Goal: Navigation & Orientation: Find specific page/section

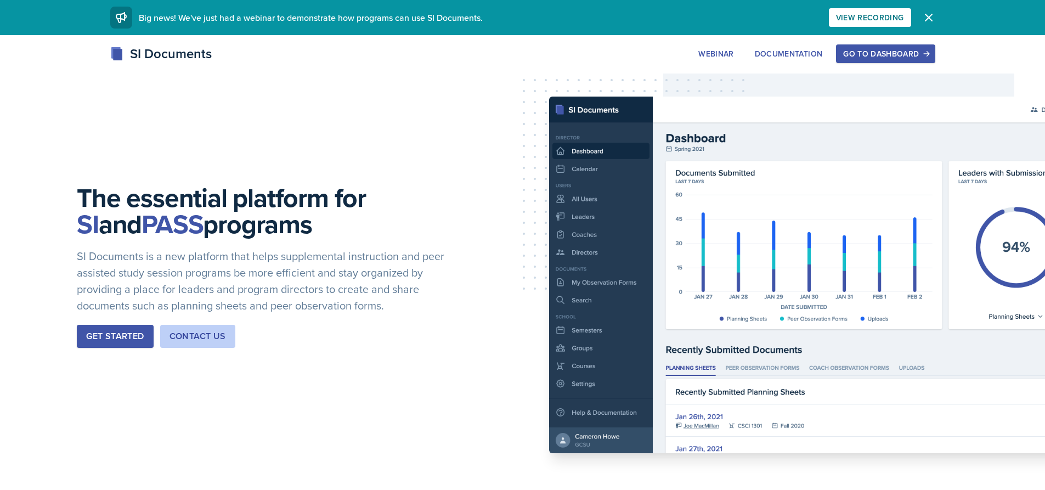
click at [932, 52] on button "Go to Dashboard" at bounding box center [885, 53] width 99 height 19
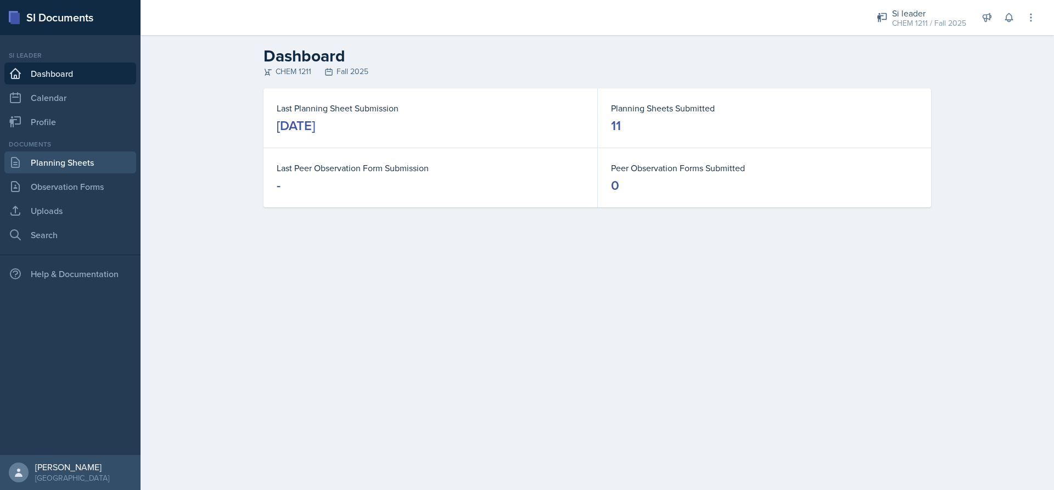
click at [28, 166] on link "Planning Sheets" at bounding box center [70, 162] width 132 height 22
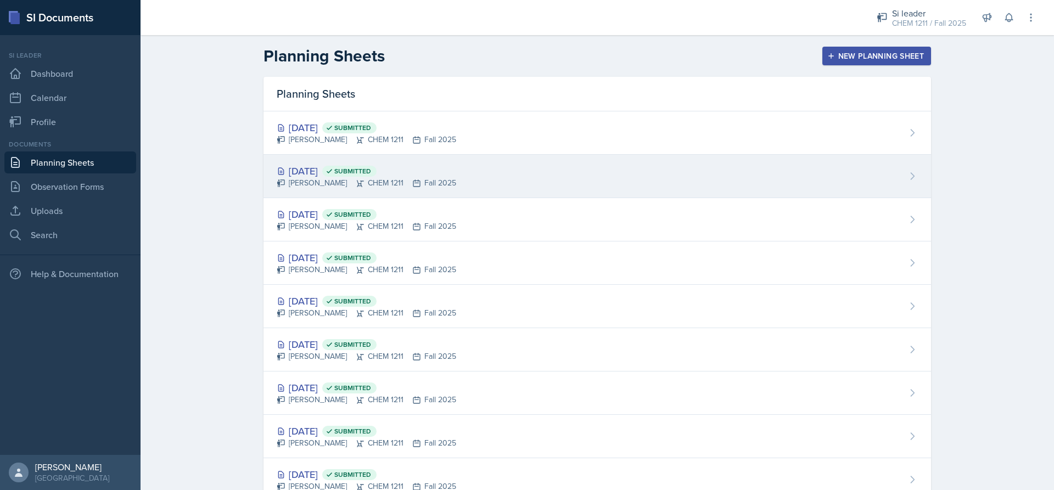
click at [302, 171] on div "[DATE] Submitted" at bounding box center [366, 171] width 179 height 15
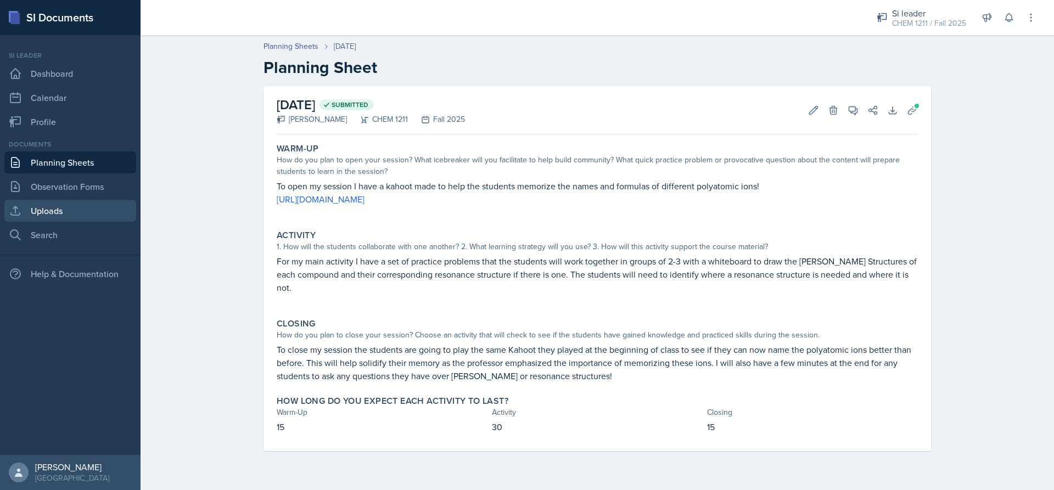
click at [67, 210] on link "Uploads" at bounding box center [70, 211] width 132 height 22
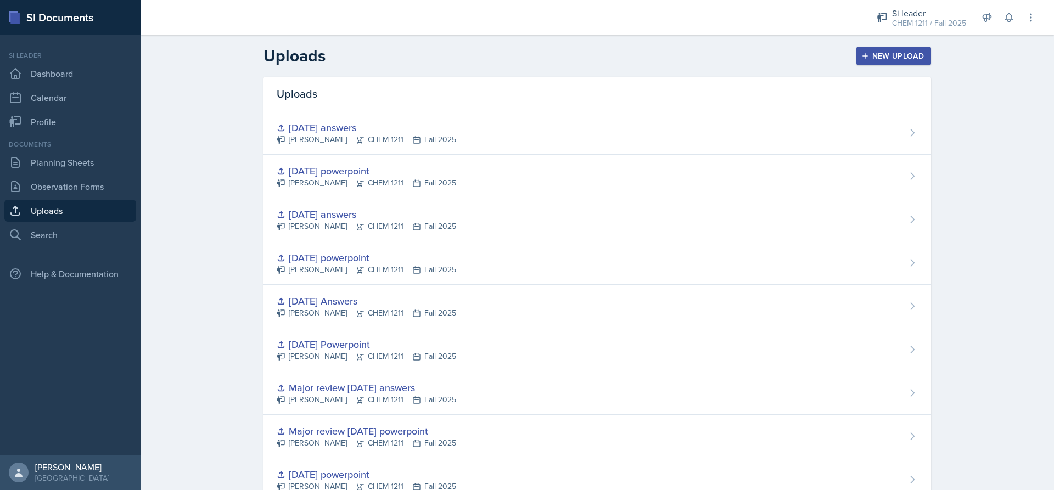
click at [330, 170] on div "[DATE] powerpoint" at bounding box center [366, 171] width 179 height 15
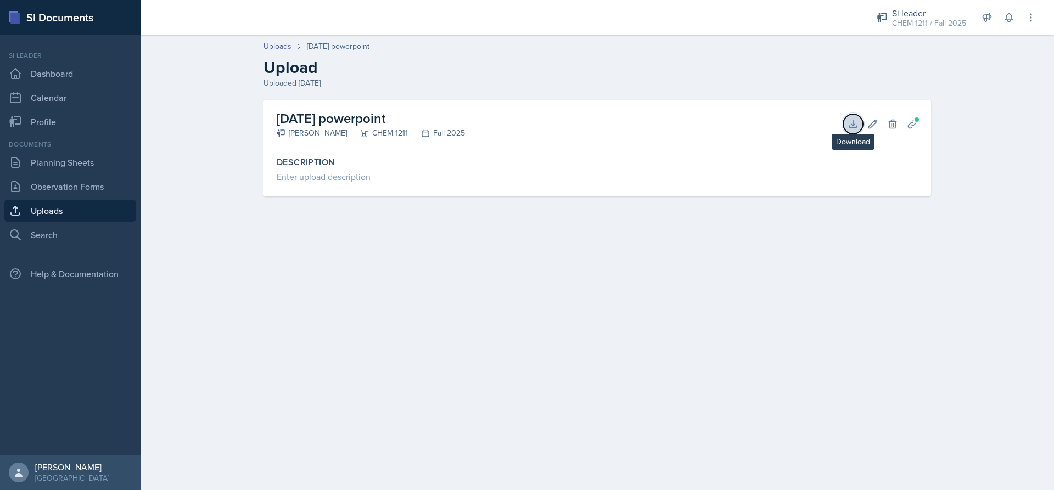
click at [856, 123] on icon at bounding box center [852, 124] width 11 height 11
click at [74, 164] on link "Planning Sheets" at bounding box center [70, 162] width 132 height 22
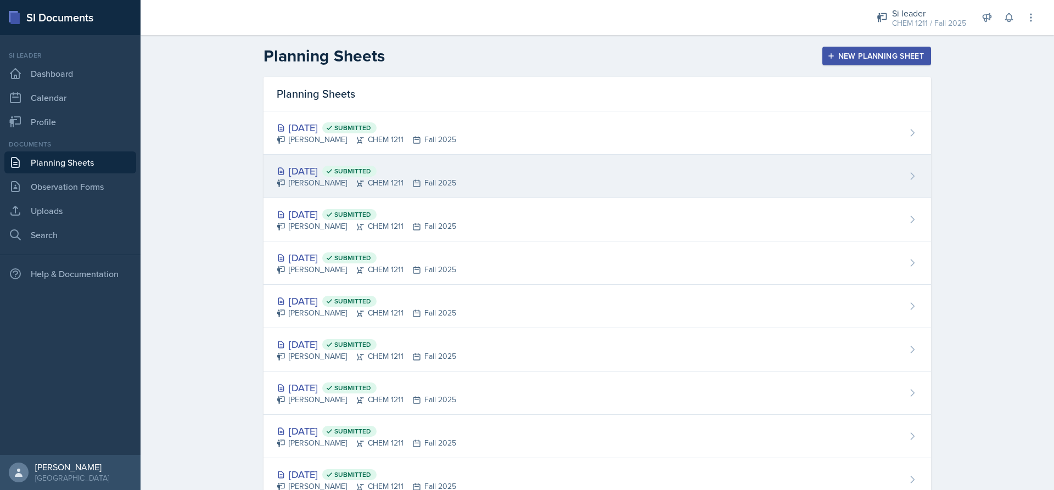
click at [381, 183] on div "[PERSON_NAME] CHEM 1211 Fall 2025" at bounding box center [366, 183] width 179 height 12
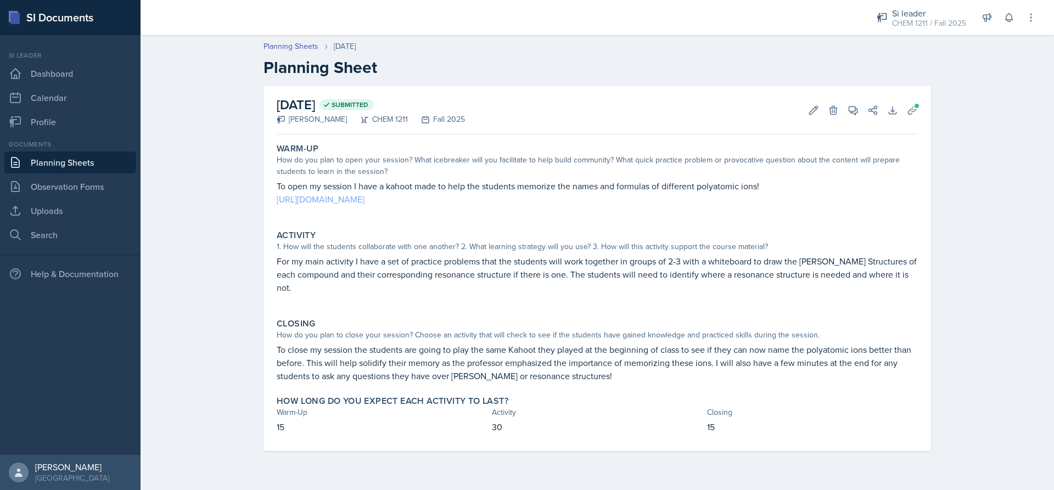
click at [364, 196] on link "[URL][DOMAIN_NAME]" at bounding box center [321, 199] width 88 height 12
